Goal: Task Accomplishment & Management: Manage account settings

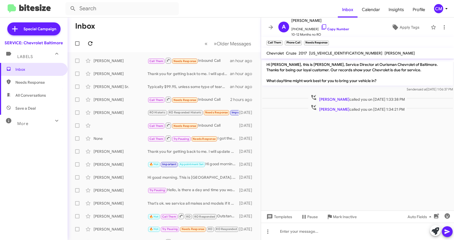
click at [88, 45] on icon at bounding box center [90, 43] width 6 height 6
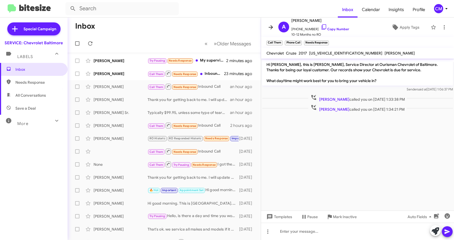
click at [271, 26] on icon at bounding box center [270, 27] width 4 height 4
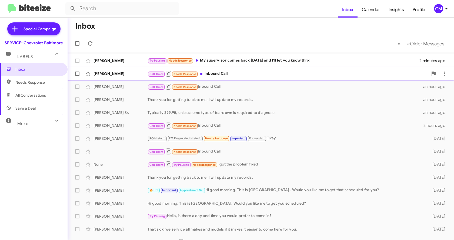
click at [219, 73] on div "Call Them Needs Response Inbound Call" at bounding box center [287, 73] width 280 height 7
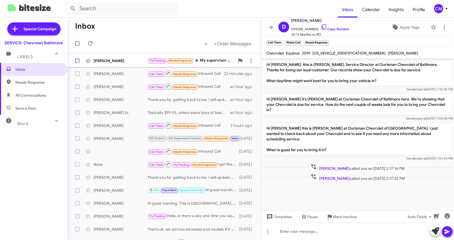
click at [204, 59] on div "Try Pausing Needs Response My supervisor comes back [DATE] and I'll let you kno…" at bounding box center [190, 61] width 87 height 6
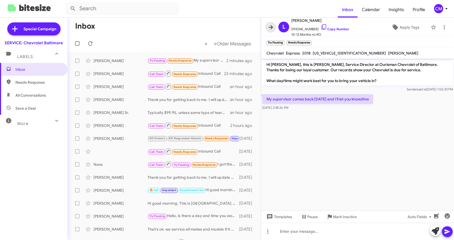
click at [270, 28] on icon at bounding box center [270, 27] width 4 height 4
